Goal: Task Accomplishment & Management: Complete application form

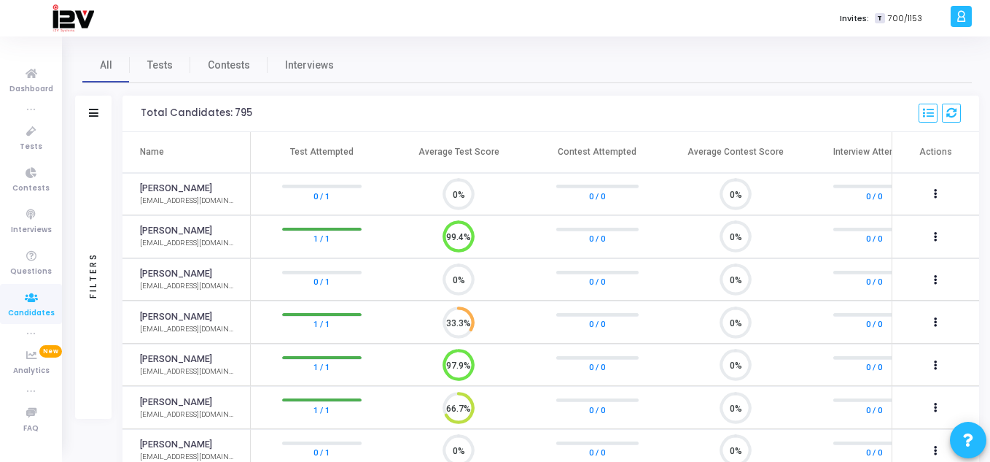
click at [40, 305] on icon at bounding box center [31, 298] width 31 height 18
click at [38, 131] on icon at bounding box center [31, 132] width 31 height 18
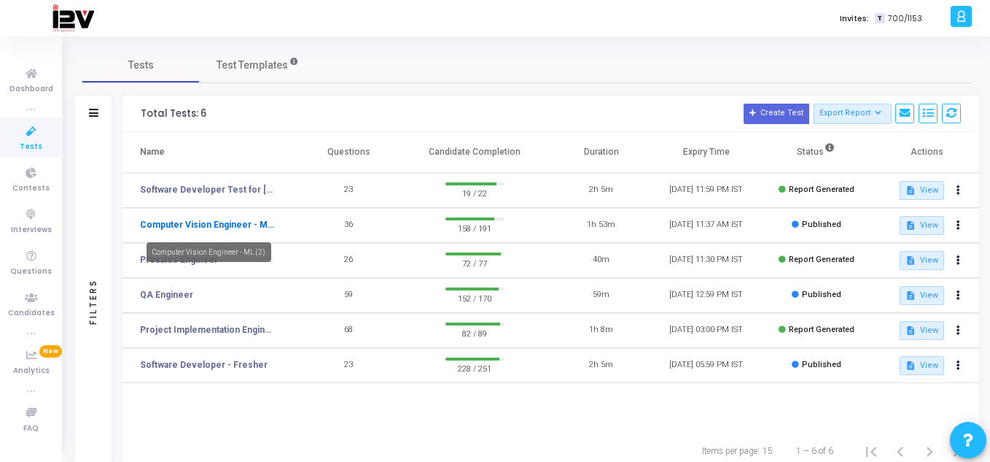
click at [235, 226] on link "Computer Vision Engineer - ML (2)" at bounding box center [207, 224] width 134 height 13
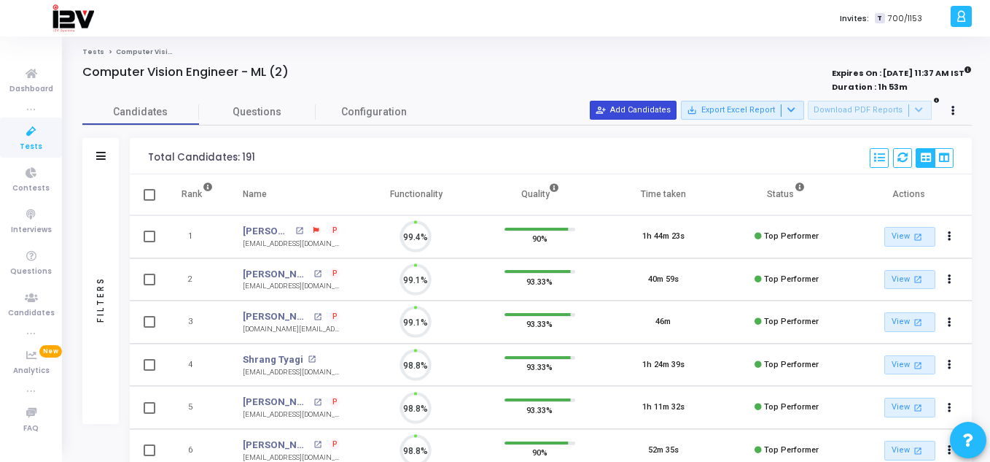
click at [643, 112] on button "person_add_alt Add Candidates" at bounding box center [633, 110] width 87 height 19
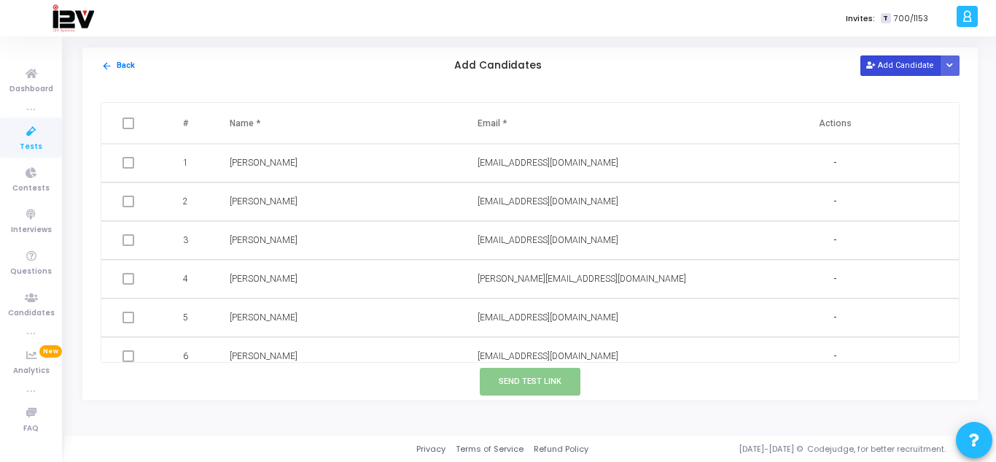
click at [888, 67] on button "Add Candidate" at bounding box center [901, 65] width 80 height 20
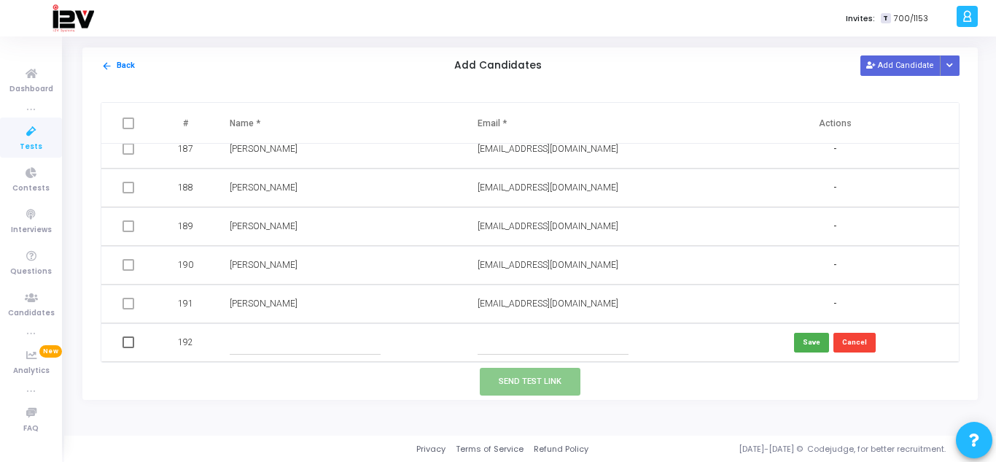
click at [572, 333] on input "text" at bounding box center [553, 342] width 151 height 24
paste input "[EMAIL_ADDRESS][DOMAIN_NAME]"
type input "[EMAIL_ADDRESS][DOMAIN_NAME]"
click at [245, 338] on input "text" at bounding box center [305, 342] width 151 height 24
type input "[PERSON_NAME]"
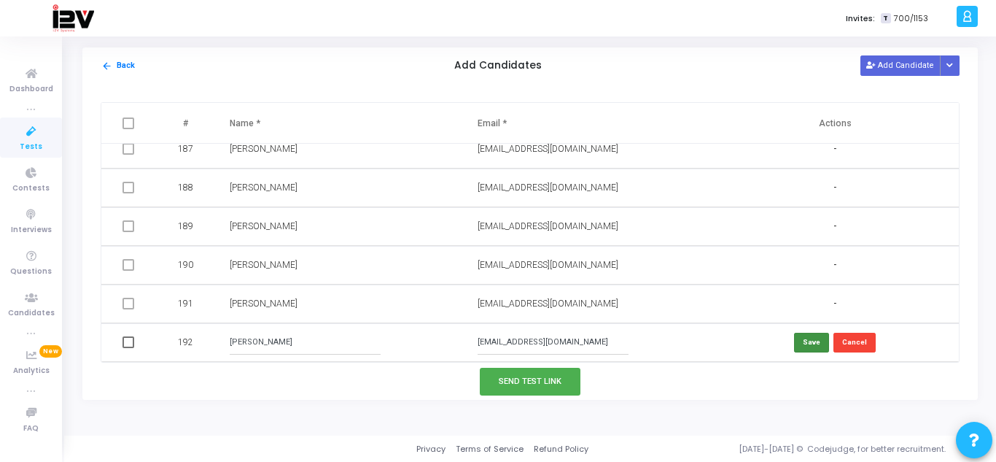
click at [804, 346] on button "Save" at bounding box center [811, 343] width 35 height 20
click at [532, 379] on button "Send Test Link" at bounding box center [530, 381] width 101 height 27
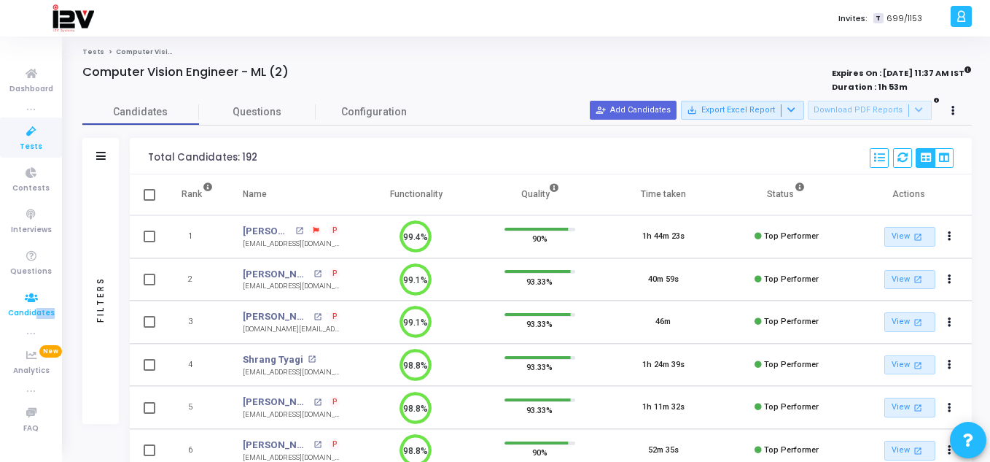
drag, startPoint x: 31, startPoint y: 324, endPoint x: 34, endPoint y: 313, distance: 11.5
click at [34, 313] on ul "Dashboard true Tests Contests Interviews Questions Candidates true Analytics Ne…" at bounding box center [31, 248] width 62 height 403
click at [34, 313] on span "Candidates" at bounding box center [31, 313] width 47 height 12
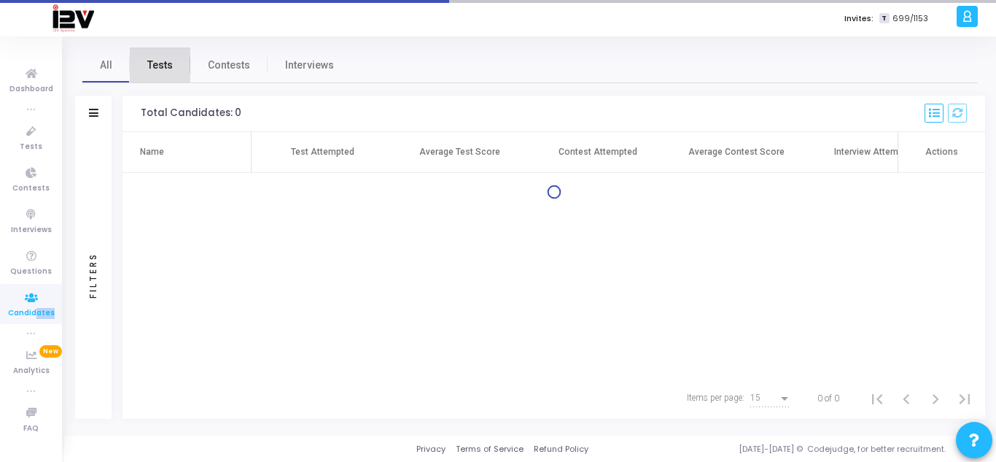
click at [166, 69] on span "Tests" at bounding box center [160, 65] width 26 height 15
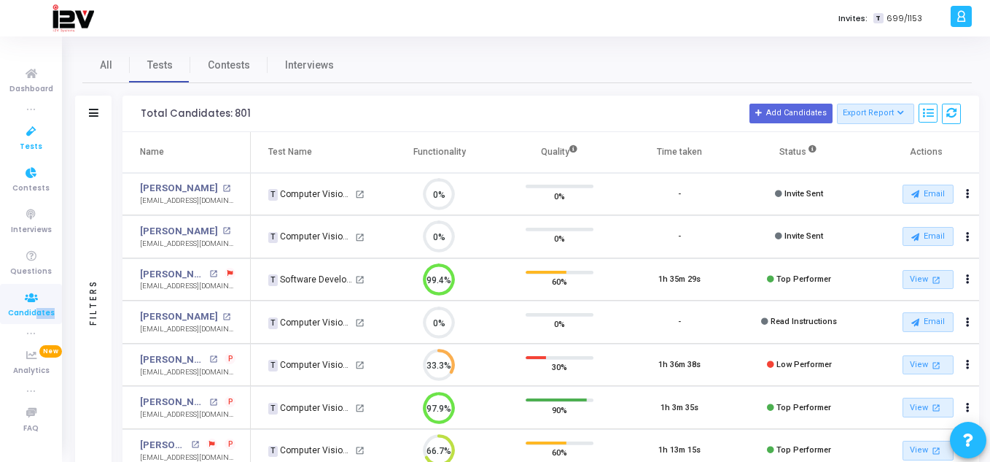
click at [36, 139] on icon at bounding box center [31, 132] width 31 height 18
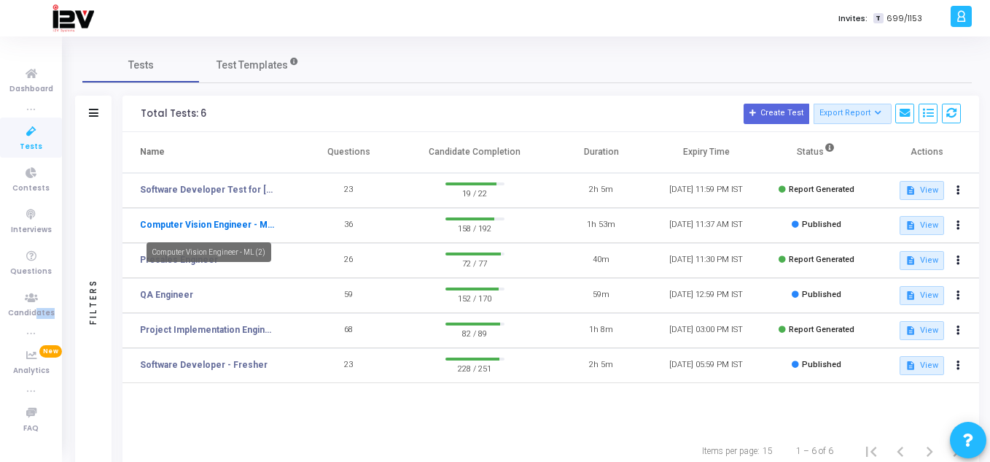
click at [234, 226] on link "Computer Vision Engineer - ML (2)" at bounding box center [207, 224] width 134 height 13
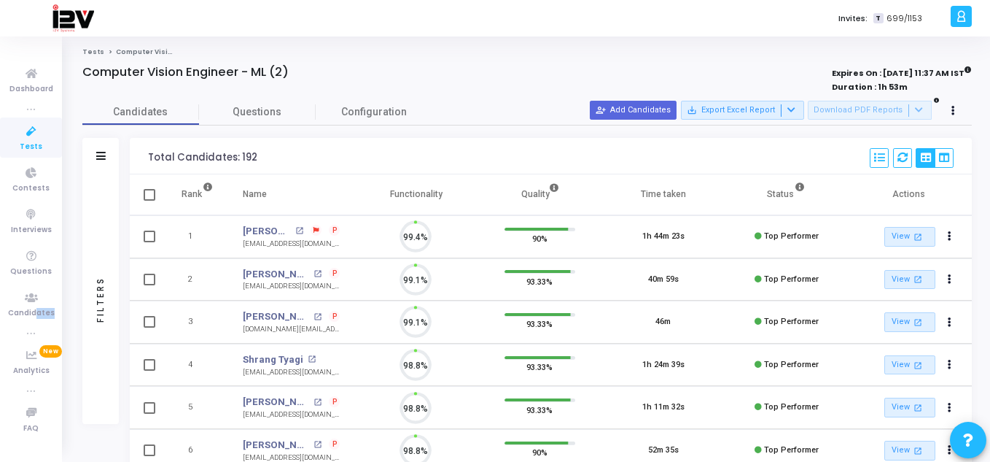
scroll to position [31, 37]
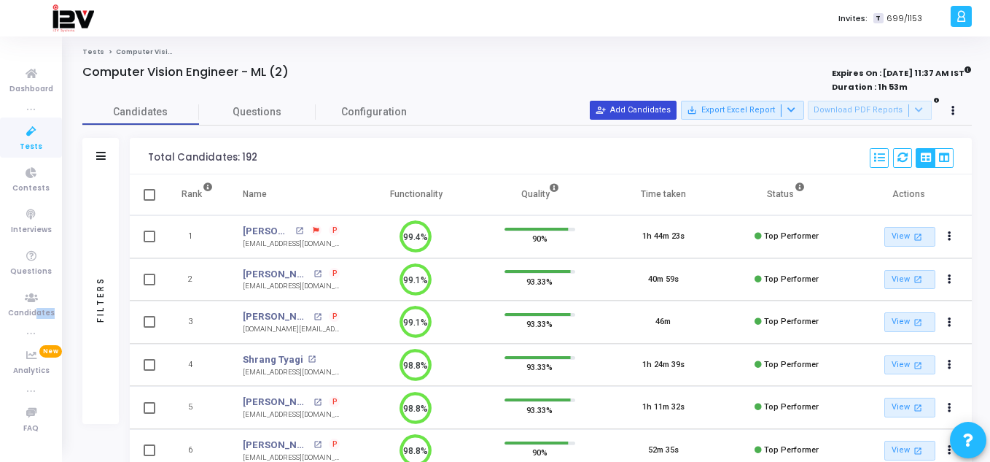
click at [646, 112] on button "person_add_alt Add Candidates" at bounding box center [633, 110] width 87 height 19
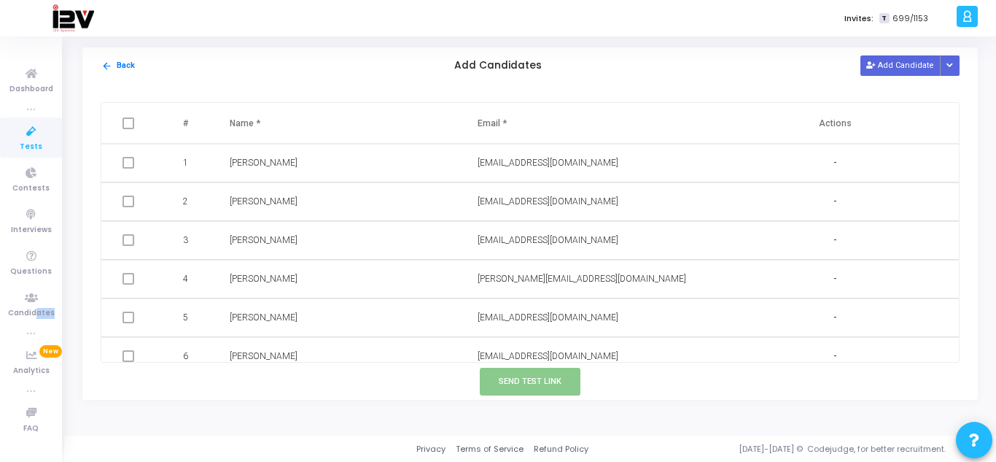
click at [890, 53] on div "arrow_back Back Add Candidates Add Candidate Upload Candidate List" at bounding box center [530, 65] width 896 height 36
click at [888, 63] on button "Add Candidate" at bounding box center [901, 65] width 80 height 20
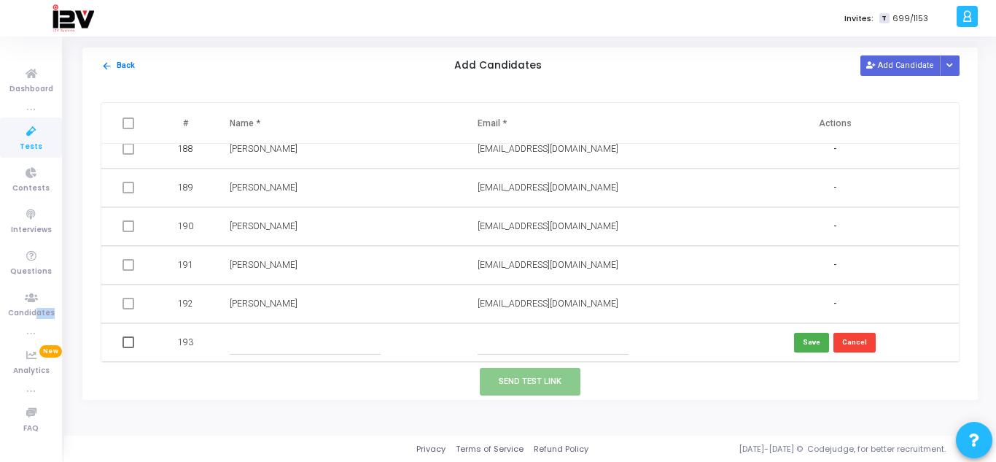
click at [584, 340] on input "text" at bounding box center [553, 342] width 151 height 24
paste input "[EMAIL_ADDRESS][DOMAIN_NAME]"
type input "[EMAIL_ADDRESS][DOMAIN_NAME]"
click at [277, 339] on input "text" at bounding box center [305, 342] width 151 height 24
type input "[PERSON_NAME]"
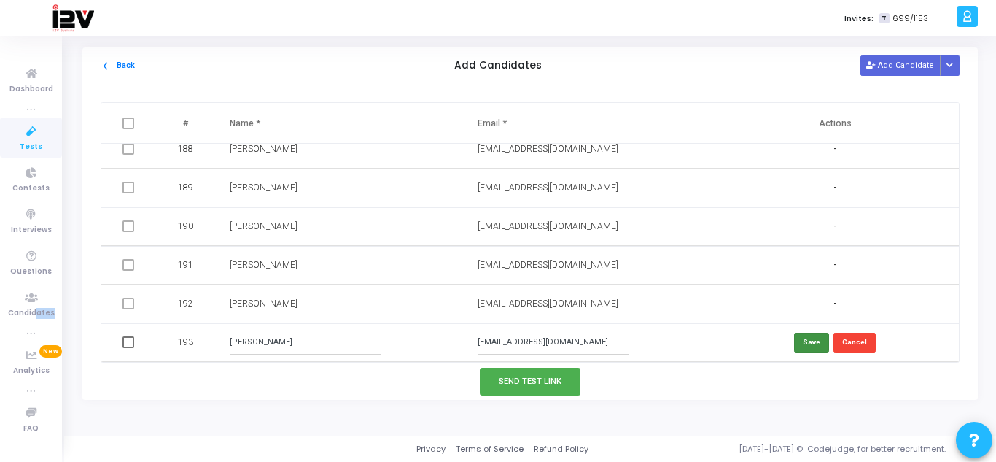
click at [800, 344] on button "Save" at bounding box center [811, 343] width 35 height 20
click at [530, 378] on button "Send Test Link" at bounding box center [530, 381] width 101 height 27
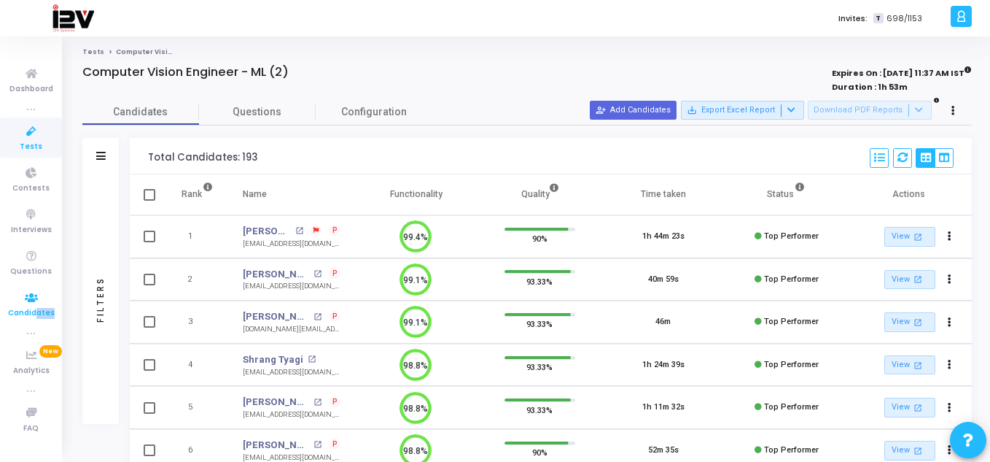
click at [27, 300] on icon at bounding box center [31, 298] width 31 height 18
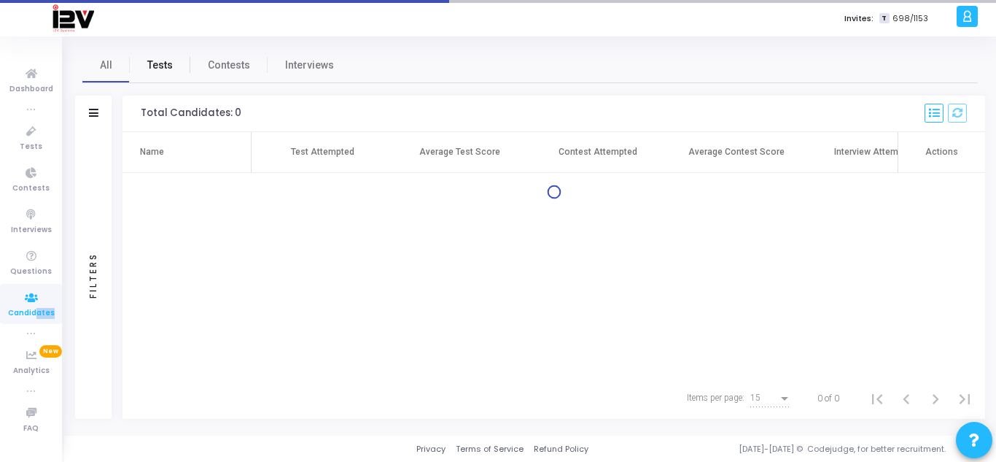
click at [160, 58] on span "Tests" at bounding box center [160, 65] width 26 height 15
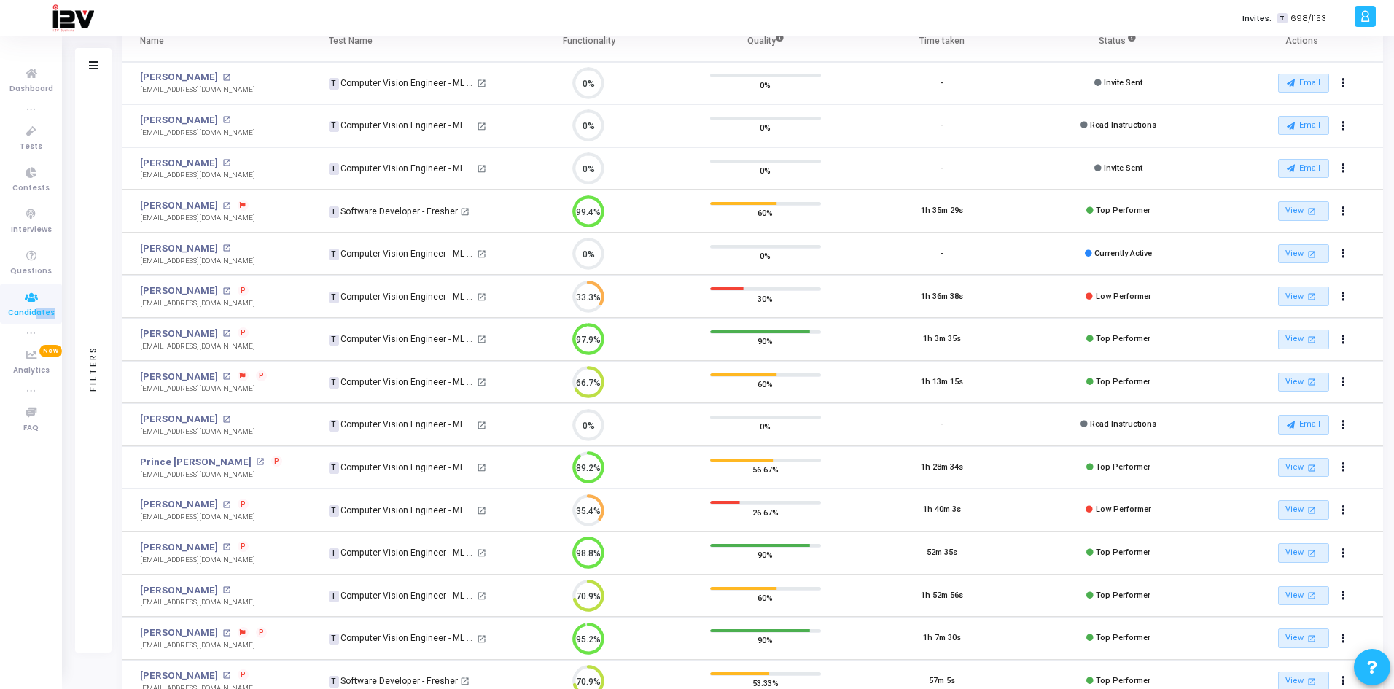
scroll to position [146, 0]
